Goal: Task Accomplishment & Management: Use online tool/utility

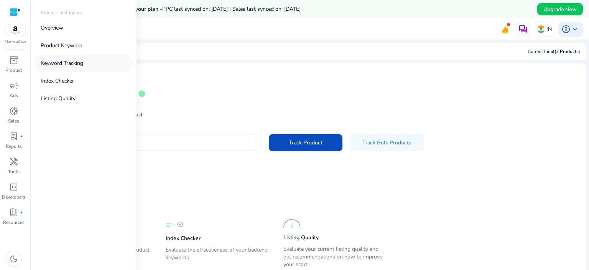
click at [71, 67] on p "Keyword Tracking" at bounding box center [62, 63] width 43 height 8
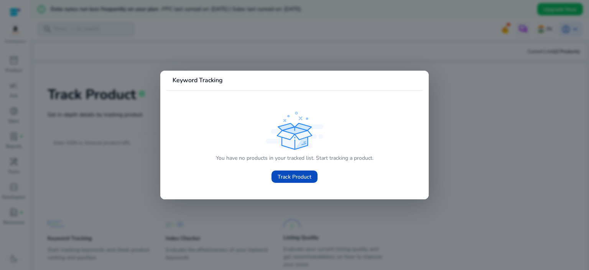
click at [83, 102] on div at bounding box center [294, 135] width 589 height 270
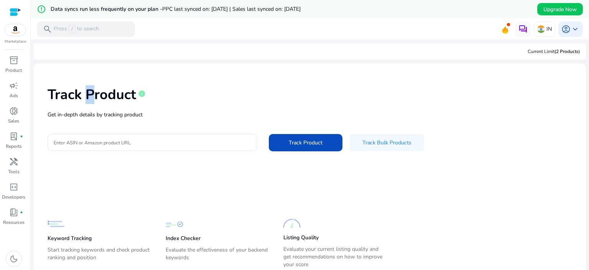
drag, startPoint x: 83, startPoint y: 102, endPoint x: 228, endPoint y: 69, distance: 148.6
click at [228, 69] on div "Track Product info Get in-depth details by tracking product Enter ASIN or Amazo…" at bounding box center [310, 117] width 540 height 97
click at [201, 66] on mat-card-content "Track Product info Get in-depth details by tracking product Enter ASIN or Amazo…" at bounding box center [310, 179] width 552 height 232
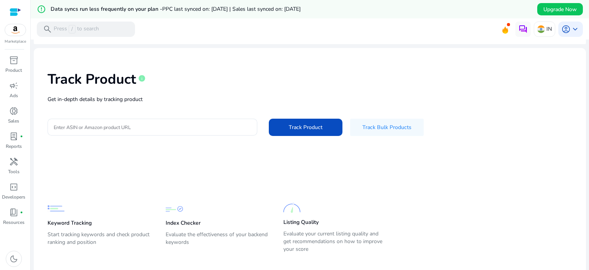
scroll to position [26, 0]
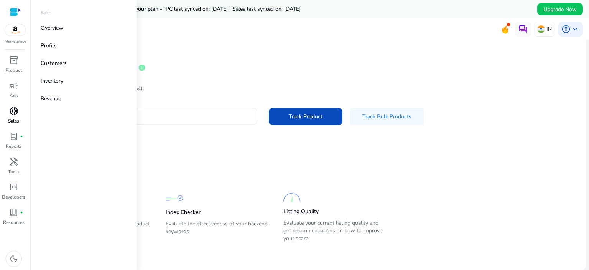
click at [11, 112] on span "donut_small" at bounding box center [13, 110] width 9 height 9
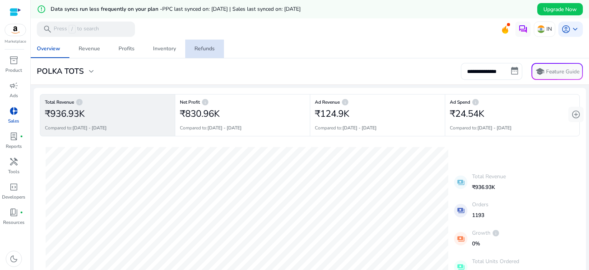
click at [196, 51] on div "Refunds" at bounding box center [204, 48] width 20 height 5
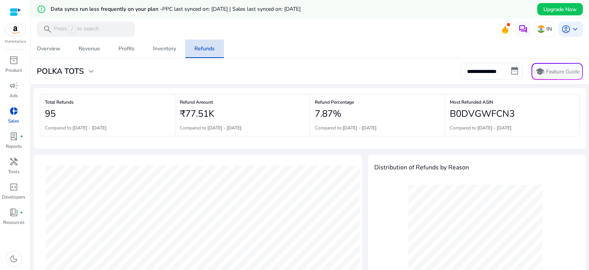
click at [196, 51] on div "Refunds" at bounding box center [204, 48] width 20 height 5
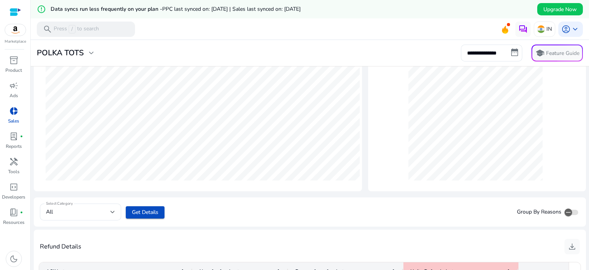
scroll to position [139, 0]
click at [130, 53] on div "**********" at bounding box center [310, 52] width 552 height 17
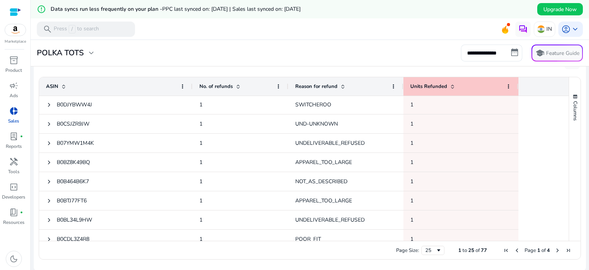
scroll to position [0, 0]
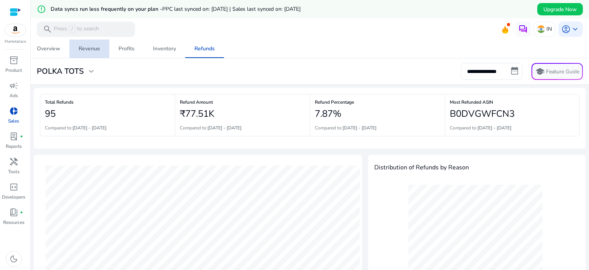
click at [94, 49] on div "Revenue" at bounding box center [89, 48] width 21 height 5
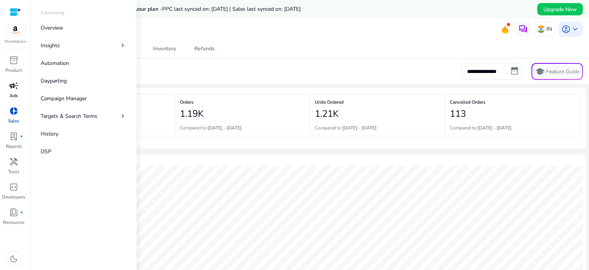
click at [19, 89] on div "campaign" at bounding box center [13, 85] width 21 height 12
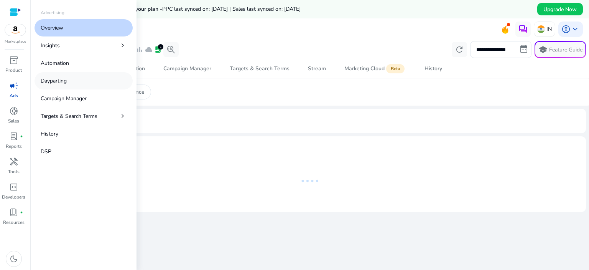
click at [59, 80] on p "Dayparting" at bounding box center [54, 81] width 26 height 8
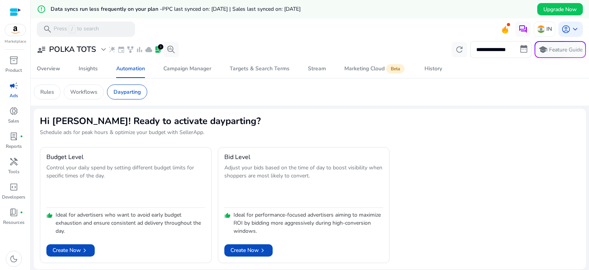
click at [224, 113] on mat-card "Hi [PERSON_NAME]! Ready to activate dayparting? Schedule ads for peak hours & o…" at bounding box center [310, 189] width 552 height 160
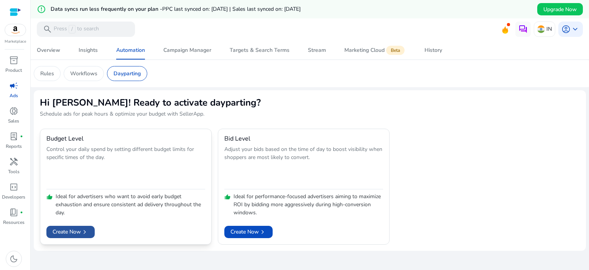
click at [79, 226] on span at bounding box center [70, 231] width 48 height 18
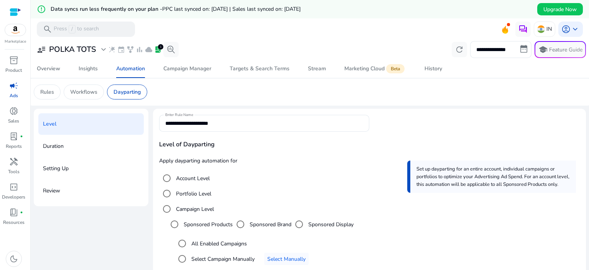
click at [296, 133] on div at bounding box center [264, 136] width 211 height 8
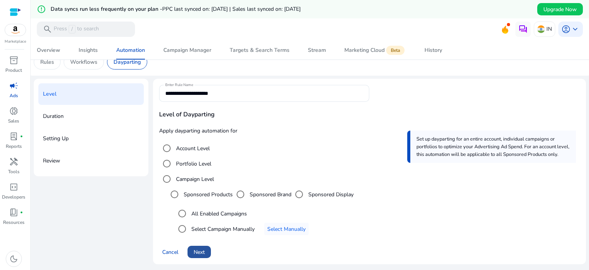
click at [199, 254] on span "Next" at bounding box center [199, 252] width 11 height 8
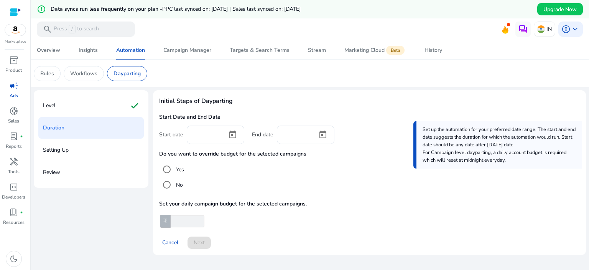
click at [186, 219] on input "number" at bounding box center [186, 221] width 35 height 12
type input "*"
type input "*****"
click at [272, 230] on div "Cancel Next" at bounding box center [369, 239] width 421 height 18
click at [194, 243] on div "Cancel Next" at bounding box center [369, 239] width 421 height 18
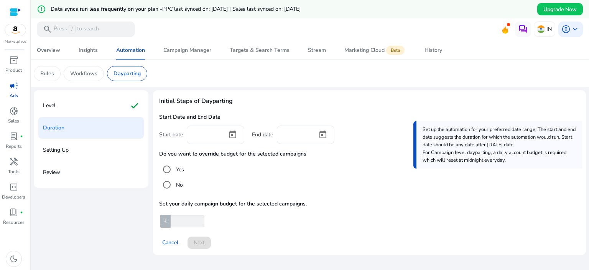
click at [221, 136] on div at bounding box center [232, 134] width 23 height 18
click at [230, 133] on span "Open calendar" at bounding box center [233, 134] width 18 height 18
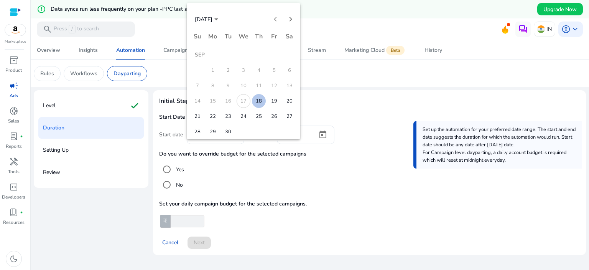
click at [256, 101] on span "18" at bounding box center [259, 101] width 14 height 14
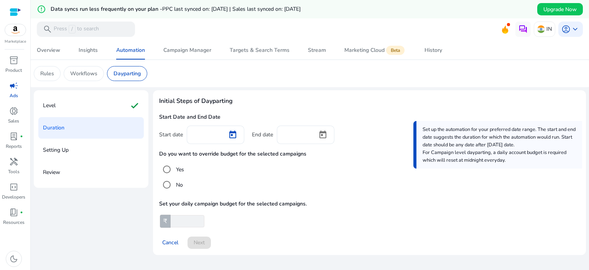
type input "*********"
click at [286, 135] on input at bounding box center [297, 134] width 28 height 8
click at [324, 136] on span "Open calendar" at bounding box center [323, 134] width 18 height 18
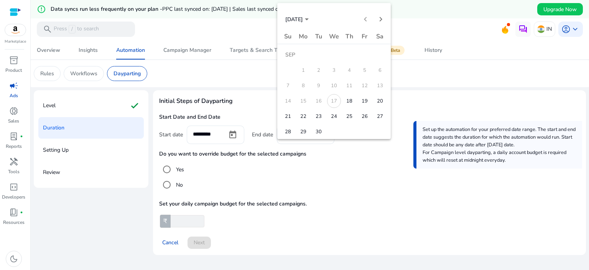
click at [323, 133] on span "30" at bounding box center [319, 132] width 14 height 14
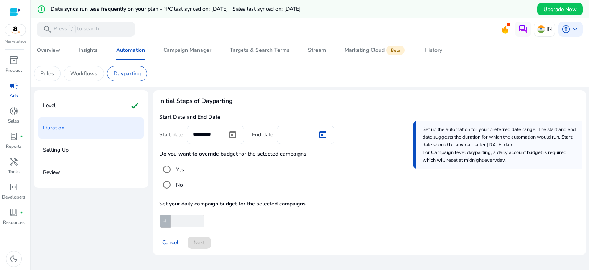
type input "*********"
click at [199, 245] on span "Next" at bounding box center [199, 242] width 11 height 8
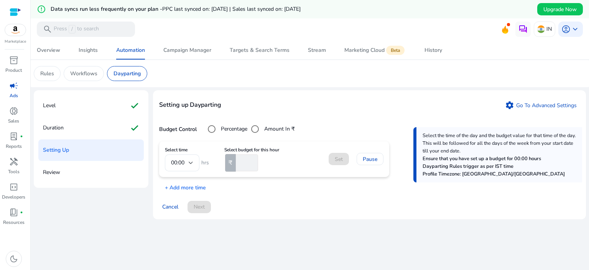
click at [191, 162] on mat-form-field "00:00" at bounding box center [182, 162] width 35 height 17
click at [194, 161] on mat-form-field "00:00" at bounding box center [182, 162] width 35 height 17
click at [190, 161] on mat-form-field "00:00" at bounding box center [182, 162] width 35 height 17
click at [250, 54] on span "Targets & Search Terms" at bounding box center [260, 50] width 60 height 18
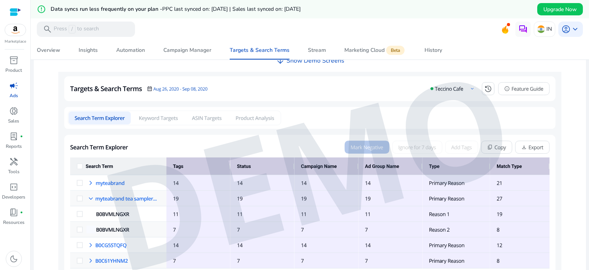
scroll to position [297, 0]
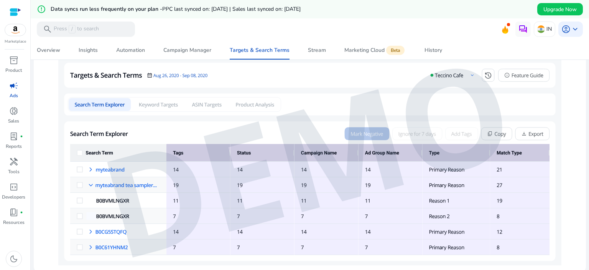
click at [160, 107] on img at bounding box center [309, 161] width 503 height 207
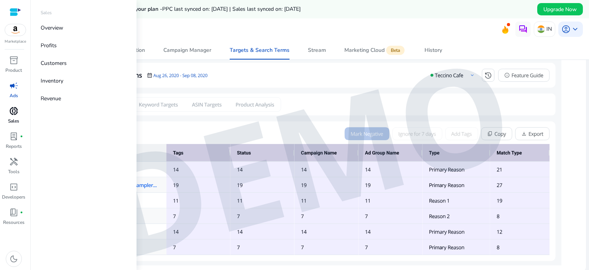
click at [17, 112] on span "donut_small" at bounding box center [13, 110] width 9 height 9
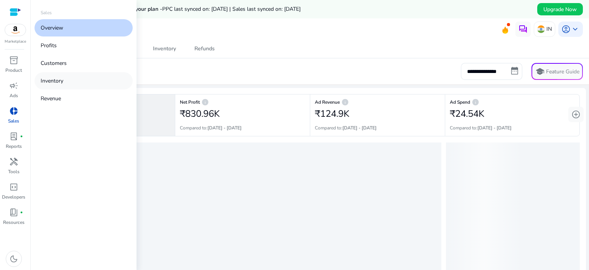
click at [53, 76] on link "Inventory" at bounding box center [84, 80] width 98 height 17
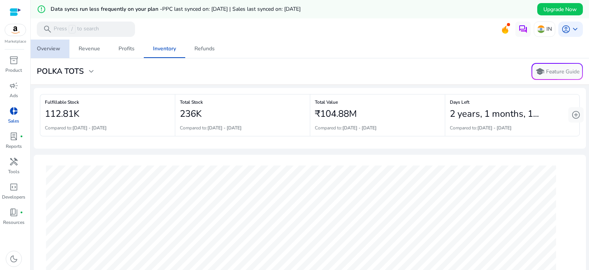
click at [53, 53] on span "Overview" at bounding box center [48, 49] width 23 height 18
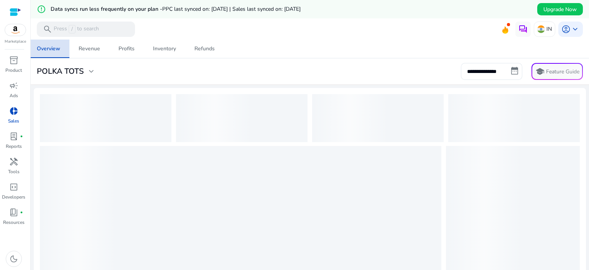
click at [53, 53] on span "Overview" at bounding box center [48, 49] width 23 height 18
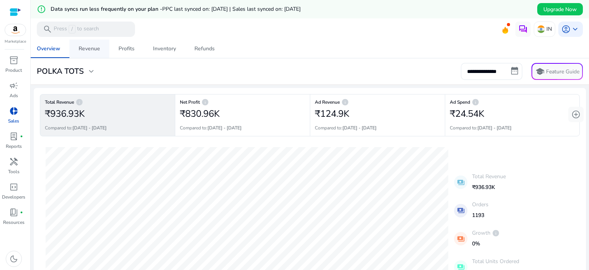
click at [92, 47] on div "Revenue" at bounding box center [89, 48] width 21 height 5
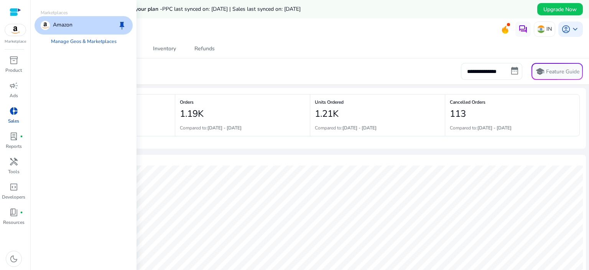
click at [16, 32] on img at bounding box center [15, 30] width 21 height 12
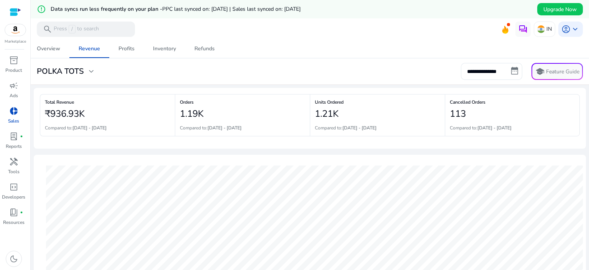
click at [228, 40] on div at bounding box center [310, 41] width 558 height 2
